Goal: Information Seeking & Learning: Learn about a topic

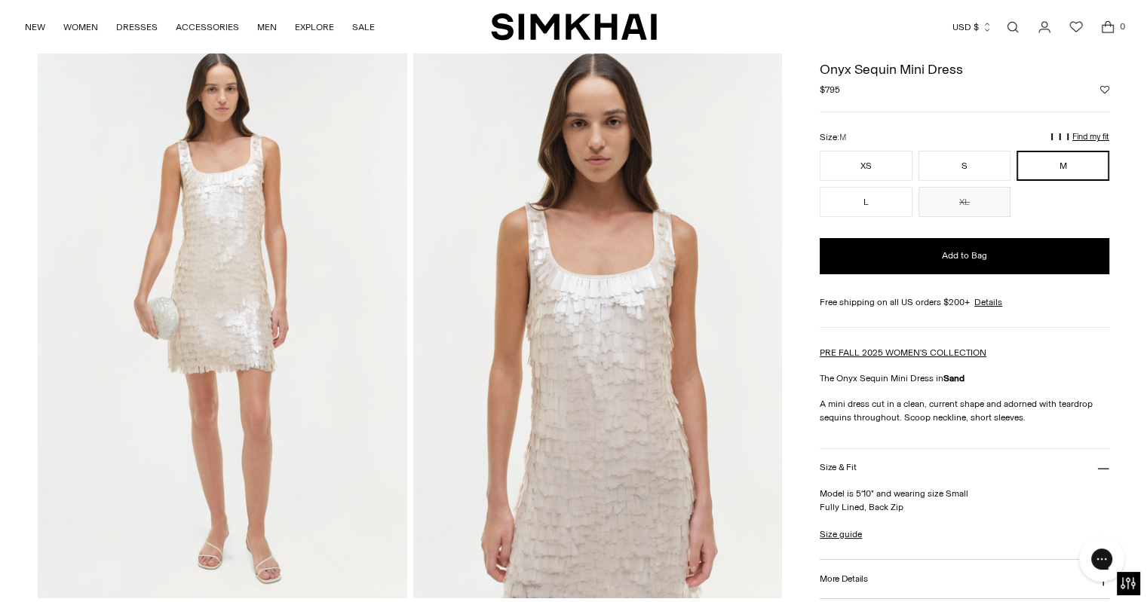
scroll to position [63, 0]
click at [590, 342] on img at bounding box center [597, 322] width 369 height 553
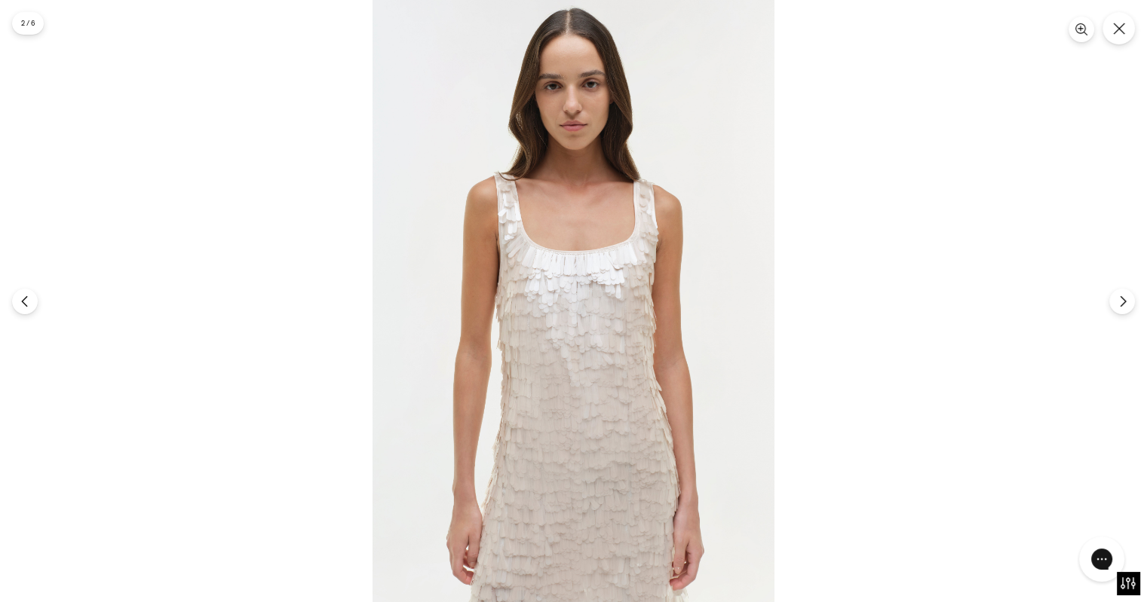
click at [593, 333] on img at bounding box center [573, 301] width 402 height 602
click at [553, 288] on img at bounding box center [573, 301] width 402 height 602
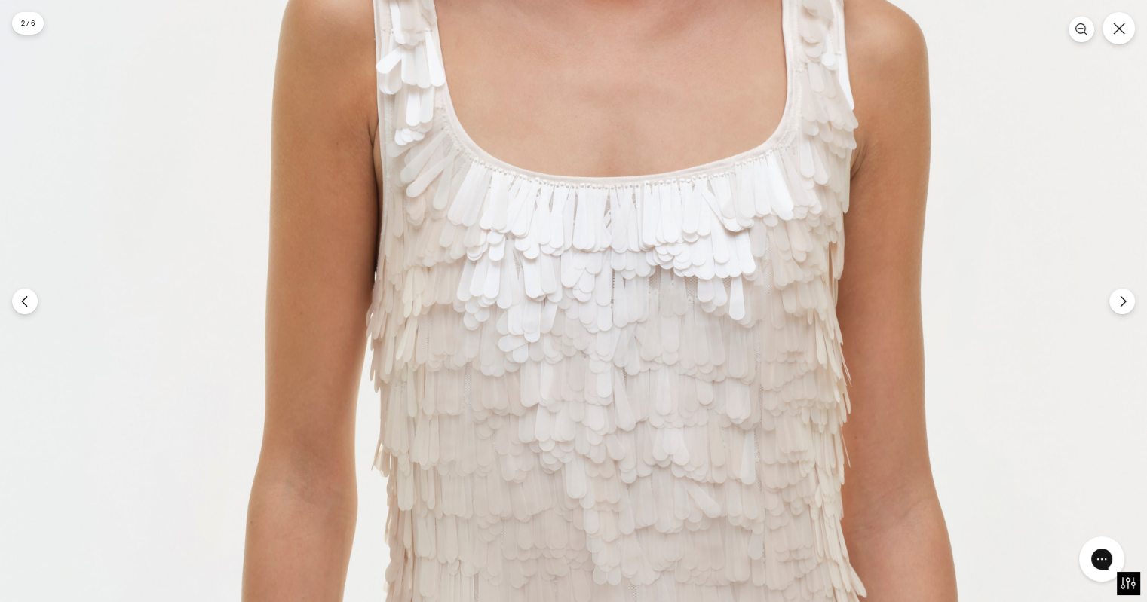
click at [553, 288] on img at bounding box center [602, 327] width 1205 height 1807
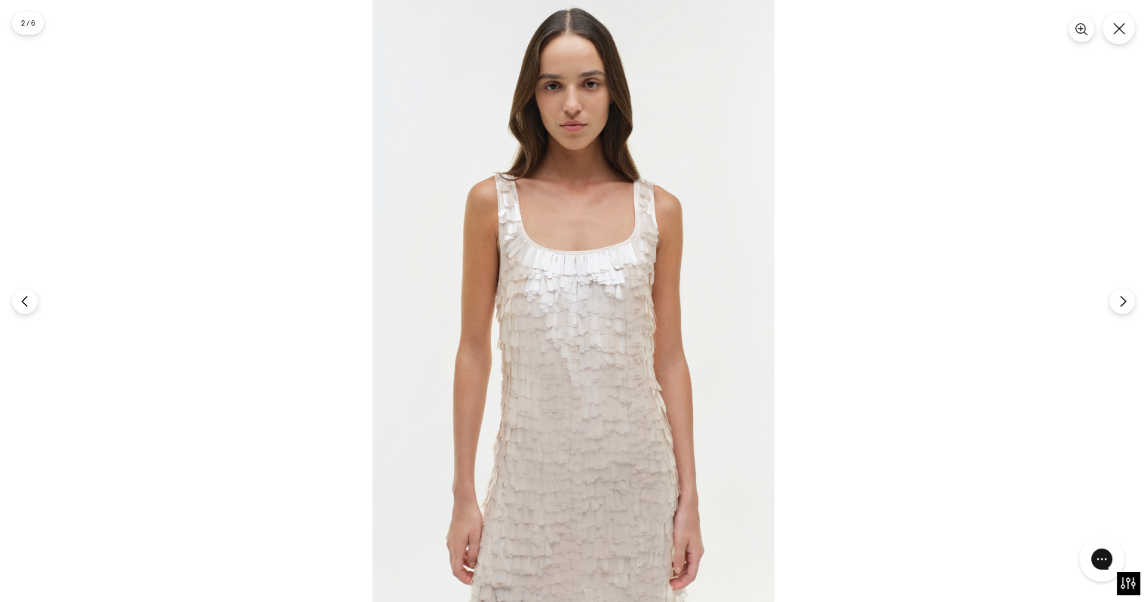
click at [553, 288] on img at bounding box center [573, 301] width 402 height 602
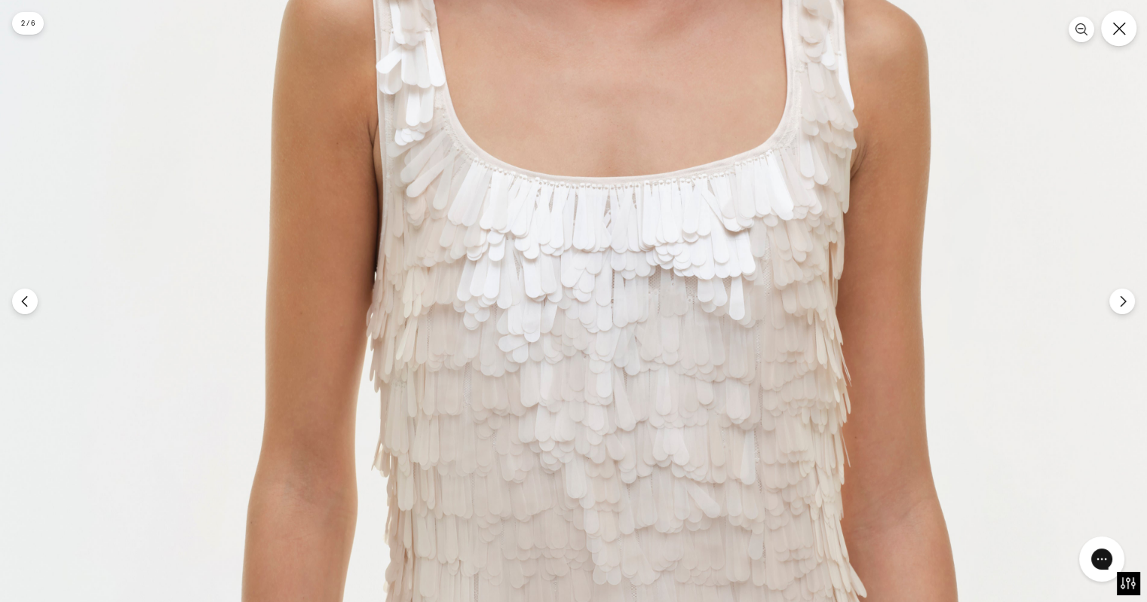
click at [1122, 32] on icon "Close" at bounding box center [1118, 28] width 13 height 13
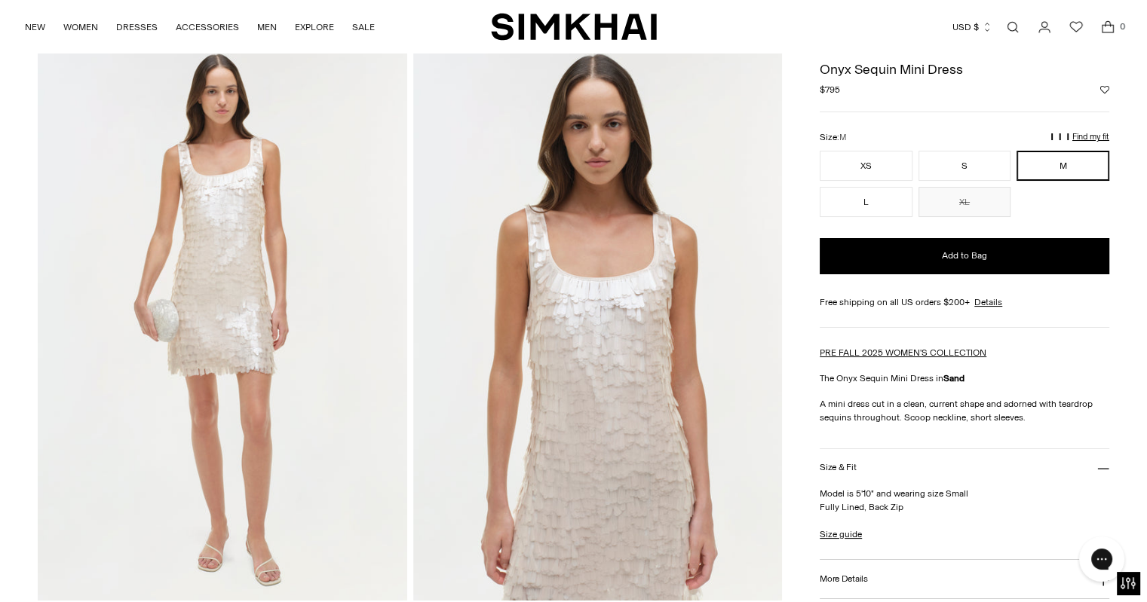
scroll to position [0, 0]
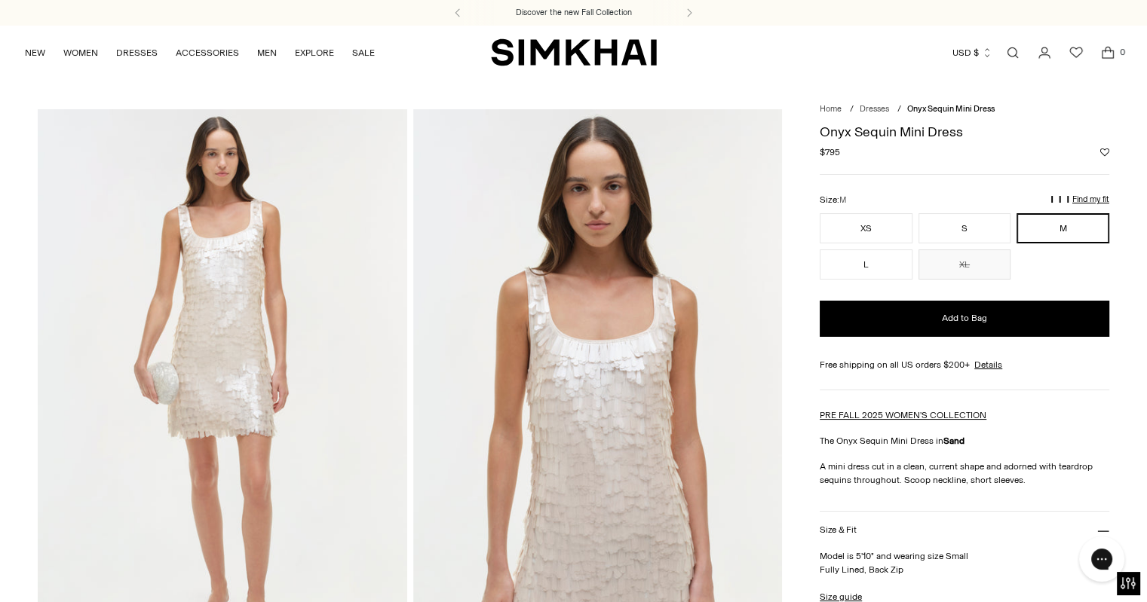
click at [830, 153] on span "$795" at bounding box center [830, 153] width 20 height 14
click at [860, 156] on div "Regular price $795 Unit price / per" at bounding box center [965, 153] width 290 height 14
click at [671, 185] on img at bounding box center [597, 385] width 369 height 553
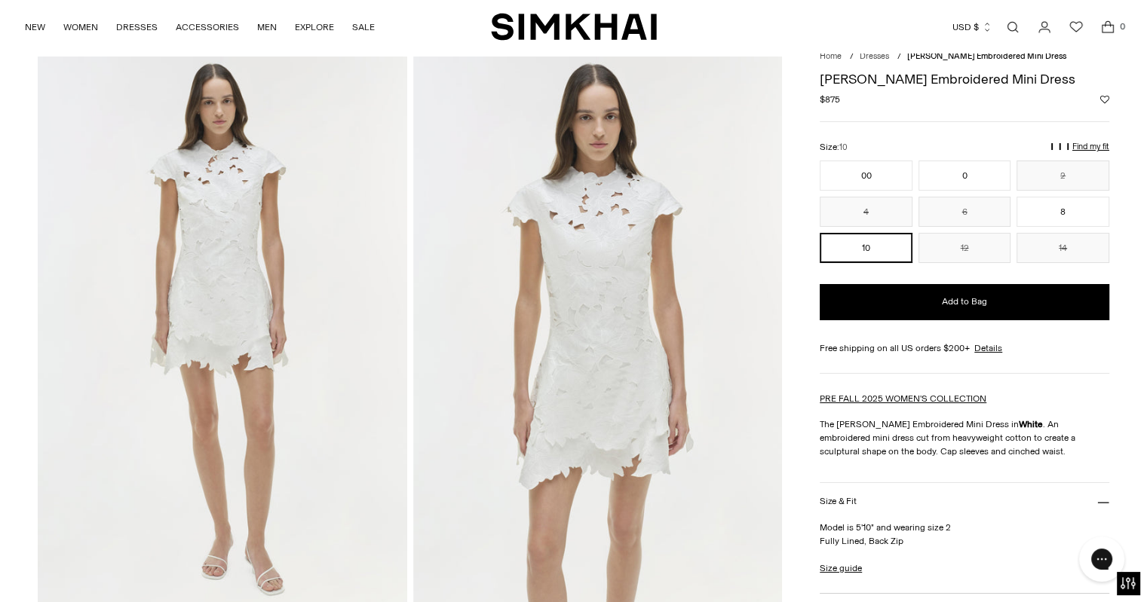
scroll to position [45, 0]
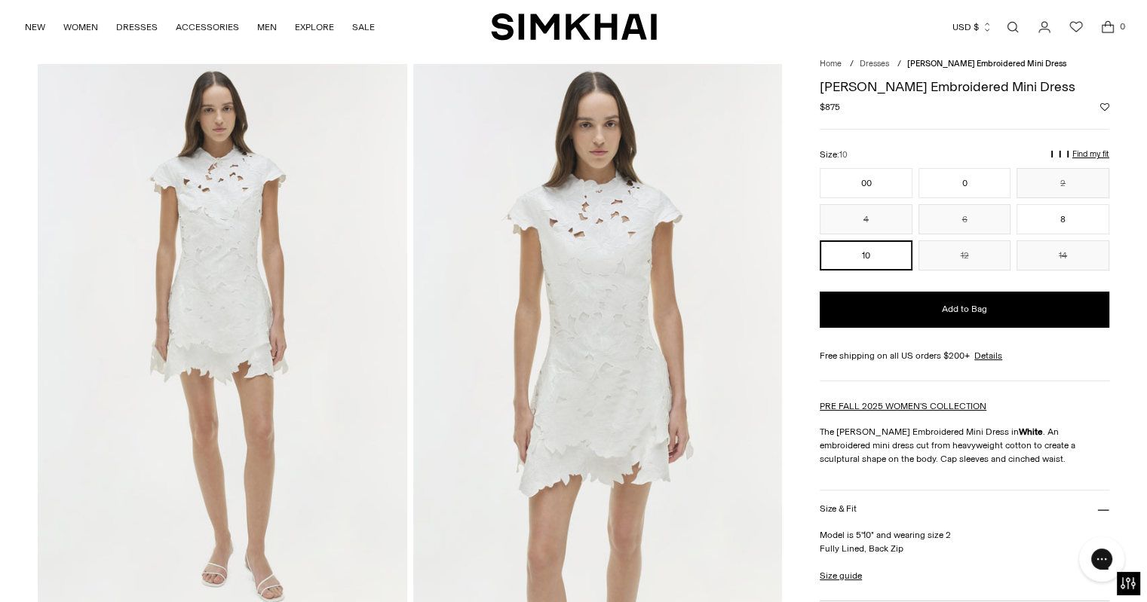
click at [597, 241] on img at bounding box center [597, 340] width 369 height 553
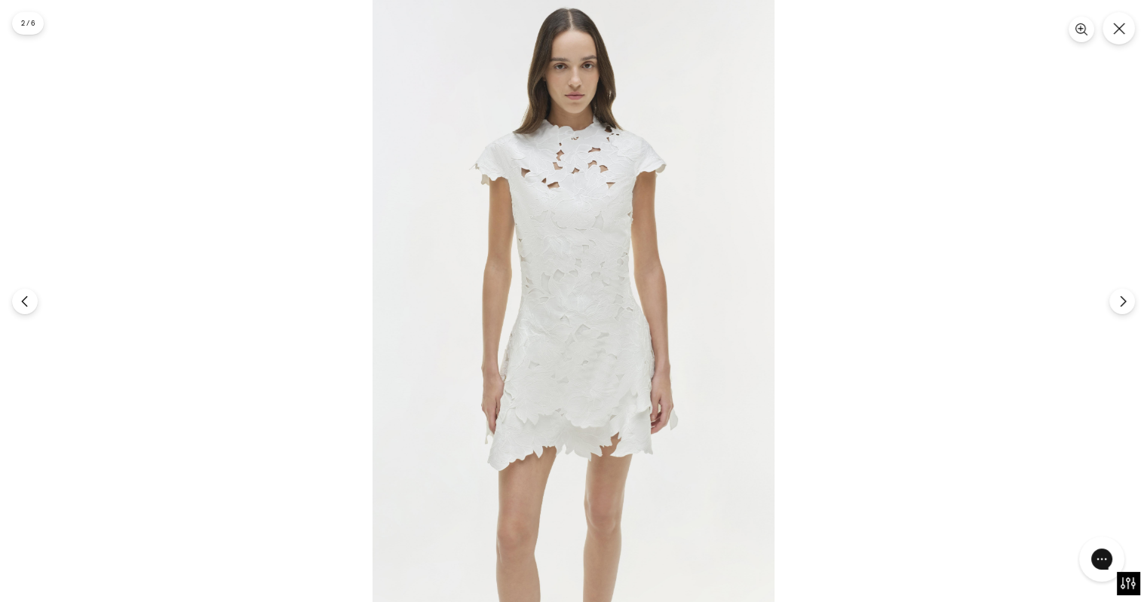
click at [573, 293] on img at bounding box center [573, 301] width 402 height 602
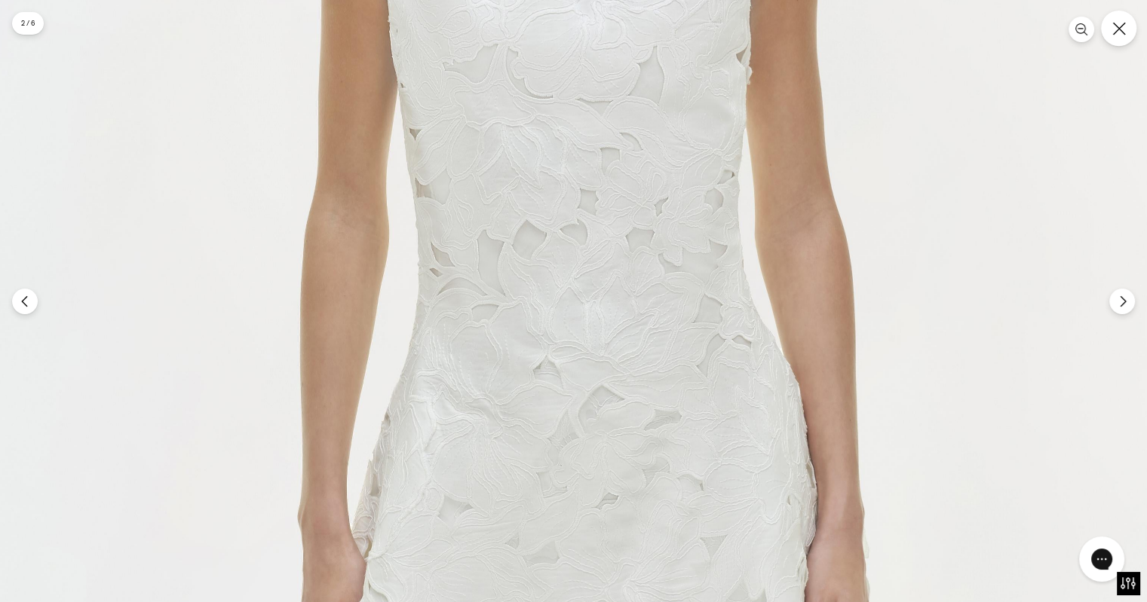
click at [1125, 23] on button "Close" at bounding box center [1118, 28] width 35 height 35
